Goal: Communication & Community: Ask a question

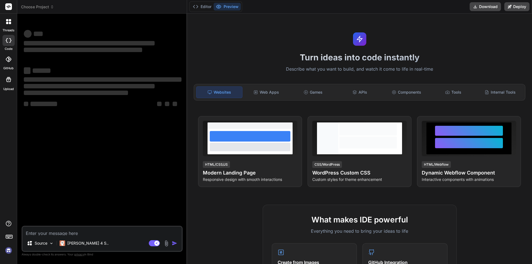
click at [72, 236] on textarea at bounding box center [101, 231] width 159 height 9
type textarea "Hello [PERSON_NAME], Greetings of the day! If you don't mind, Could I please ge…"
type textarea "x"
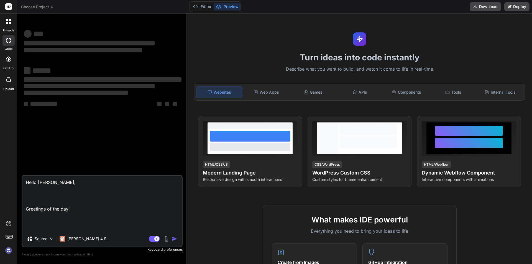
type textarea "Hello [PERSON_NAME], Greetings of the day! If you don't mind, Could I please ge…"
type textarea "x"
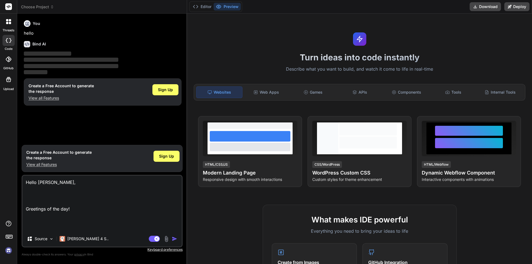
type textarea "Hello [PERSON_NAME], Greetings of the day! If you don't mind, Could I please ge…"
type textarea "x"
type textarea "Hello [PERSON_NAME], Greetings of the day! If you don't mind, Could I please ge…"
type textarea "x"
type textarea "Hello [PERSON_NAME], Greetings of the day! If you don't mind, Could I please ge…"
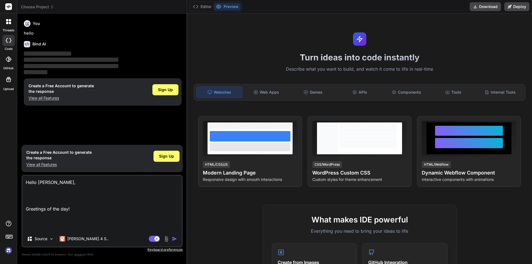
type textarea "x"
type textarea "Hello [PERSON_NAME], Greetings of the day! If you don't mind, Could I please ge…"
type textarea "x"
type textarea "Hello [PERSON_NAME], Greetings of the day! If you don't mind, Could I please ge…"
type textarea "x"
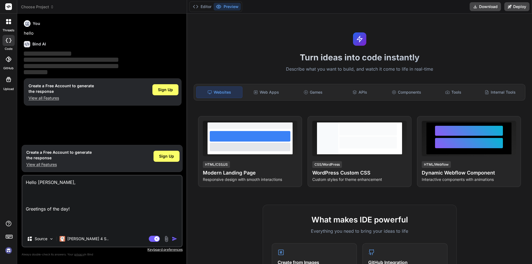
type textarea "Hello [PERSON_NAME], Greetings of the day! If you don't mind, Could I please ge…"
type textarea "x"
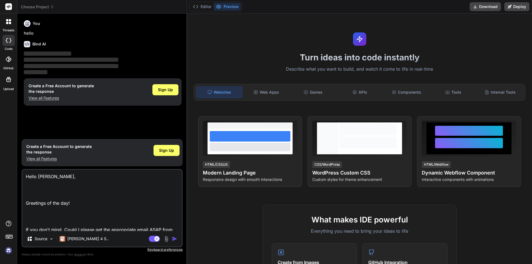
type textarea "Hello [PERSON_NAME], Greetings of the day! If you don't mind, Could I please ge…"
type textarea "x"
type textarea "Hello [PERSON_NAME], Greetings of the day! If you don't mind, Could I please ge…"
type textarea "x"
type textarea "Hello [PERSON_NAME], Greetings of the day! If you don't mind, Could I please ge…"
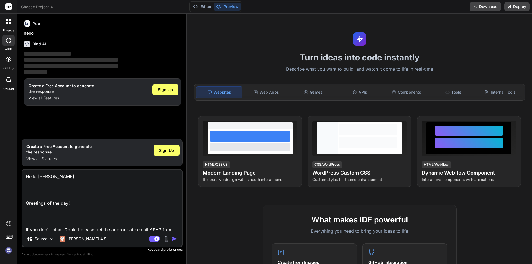
type textarea "x"
type textarea "Hello [PERSON_NAME], Greetings of the day! If you don't mind, Could I please ge…"
type textarea "x"
type textarea "Hello [PERSON_NAME], Greetings of the day! If you don't mind, Could I please ge…"
type textarea "x"
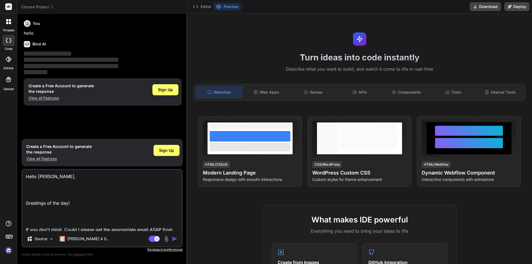
type textarea "Hello [PERSON_NAME], Greetings of the day! If you don't mind, Could I please ge…"
type textarea "x"
type textarea "Hello [PERSON_NAME], Greetings of the day! If you don't mind, Could I please ge…"
type textarea "x"
type textarea "Hello [PERSON_NAME], Greetings of the day! If you don't mind, Could I please ge…"
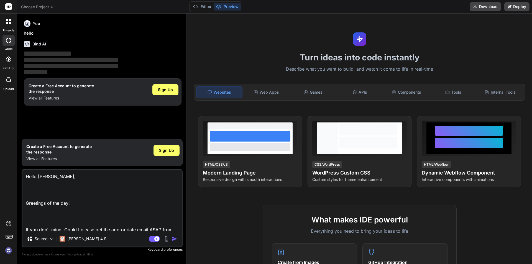
type textarea "x"
type textarea "Hello [PERSON_NAME], Greetings of the day! If you don't mind, Could I please ge…"
type textarea "x"
type textarea "Hello [PERSON_NAME], Greetings of the day! If you don't mind, Could I please ge…"
type textarea "x"
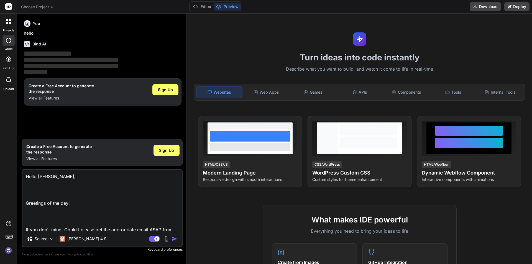
type textarea "Hello [PERSON_NAME], Greetings of the day! If you don't mind, Could I please ge…"
type textarea "x"
type textarea "Hello [PERSON_NAME], Greetings of the day! If you don't mind, Could I please ge…"
type textarea "x"
type textarea "Hello [PERSON_NAME], Greetings of the day! If you don't mind, Could I please ge…"
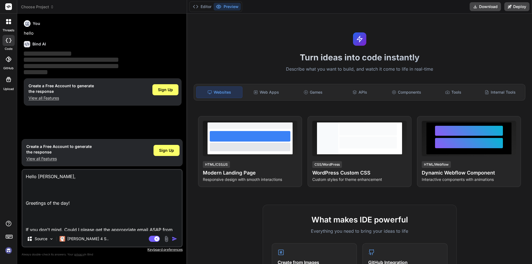
type textarea "x"
type textarea "Hello [PERSON_NAME], Greetings of the day! If you don't mind, Could I please ge…"
type textarea "x"
type textarea "Hello [PERSON_NAME], Greetings of the day! If you don't mind, Could I please ge…"
type textarea "x"
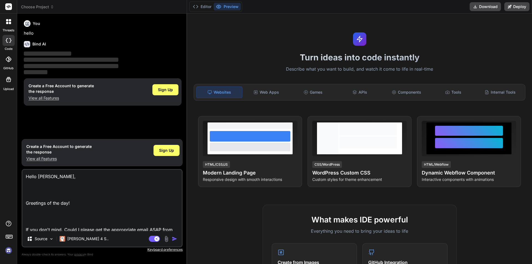
type textarea "Hello [PERSON_NAME], Greetings of the day! If you don't mind, Could I please ge…"
type textarea "x"
type textarea "Hello [PERSON_NAME], Greetings of the day! If you don't mind, Could I please ge…"
type textarea "x"
type textarea "Hello [PERSON_NAME], Greetings of the day! If you don't mind, Could I please ge…"
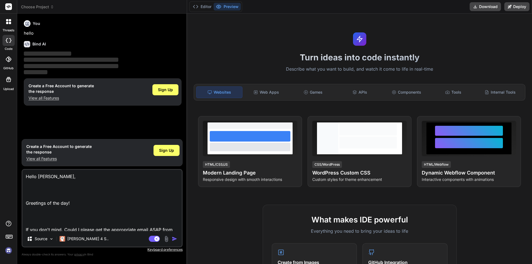
type textarea "x"
type textarea "Hello [PERSON_NAME], Greetings of the day! If you don't mind, Could I please ge…"
type textarea "x"
type textarea "Hello [PERSON_NAME], Greetings of the day! If you don't mind, Could I please ge…"
type textarea "x"
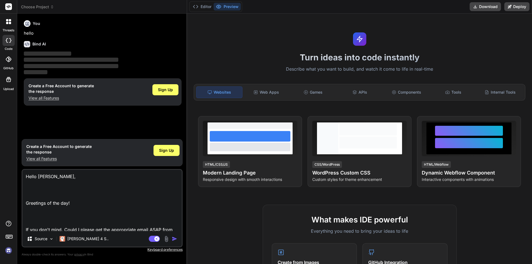
type textarea "Hello [PERSON_NAME], Greetings of the day! If you don't mind, Could I please ge…"
type textarea "x"
type textarea "Hello [PERSON_NAME], Greetings of the day! If you don't mind, Could I please ge…"
click at [173, 241] on img "button" at bounding box center [175, 239] width 6 height 6
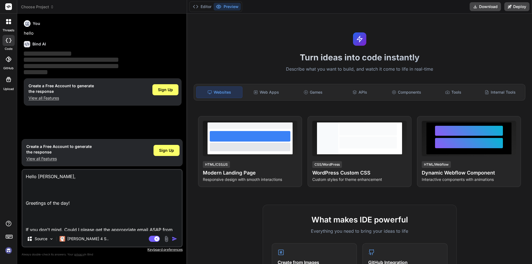
click at [173, 241] on img "button" at bounding box center [175, 239] width 6 height 6
click at [42, 241] on p "Source" at bounding box center [41, 239] width 13 height 6
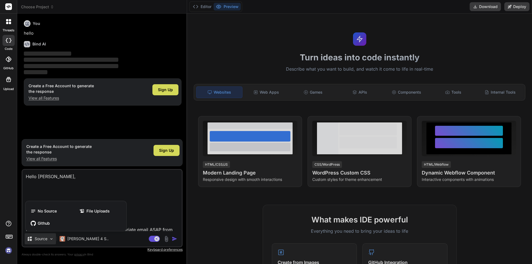
click at [177, 239] on div at bounding box center [266, 132] width 532 height 264
type textarea "x"
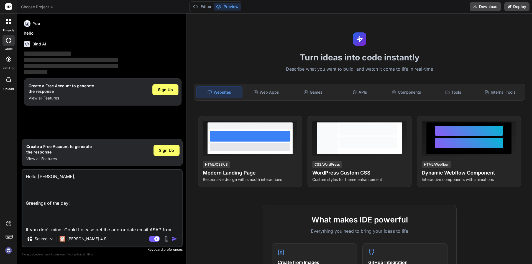
click at [176, 240] on img "button" at bounding box center [175, 239] width 6 height 6
click at [175, 240] on img "button" at bounding box center [175, 239] width 6 height 6
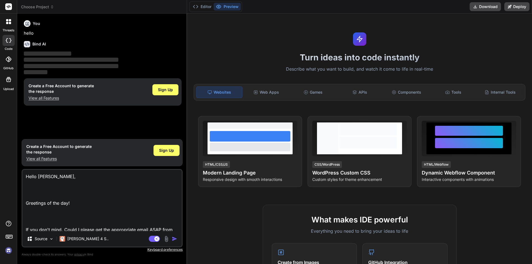
click at [175, 240] on img "button" at bounding box center [175, 239] width 6 height 6
click at [167, 207] on textarea "Hello [PERSON_NAME], Greetings of the day! If you don't mind, Could I please ge…" at bounding box center [101, 200] width 159 height 61
click at [131, 206] on textarea "Hello [PERSON_NAME], Greetings of the day! If you don't mind, Could I please ge…" at bounding box center [101, 200] width 159 height 61
